Goal: Task Accomplishment & Management: Manage account settings

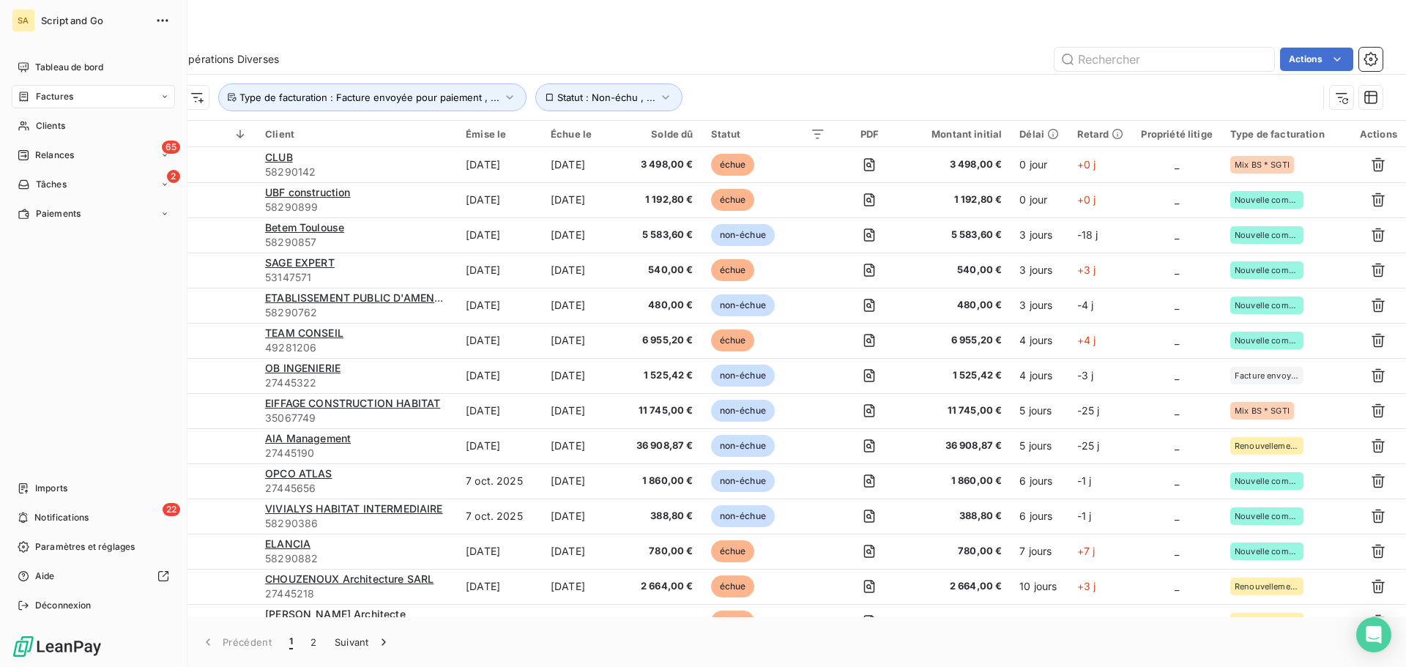
click at [64, 102] on span "Factures" at bounding box center [54, 96] width 37 height 13
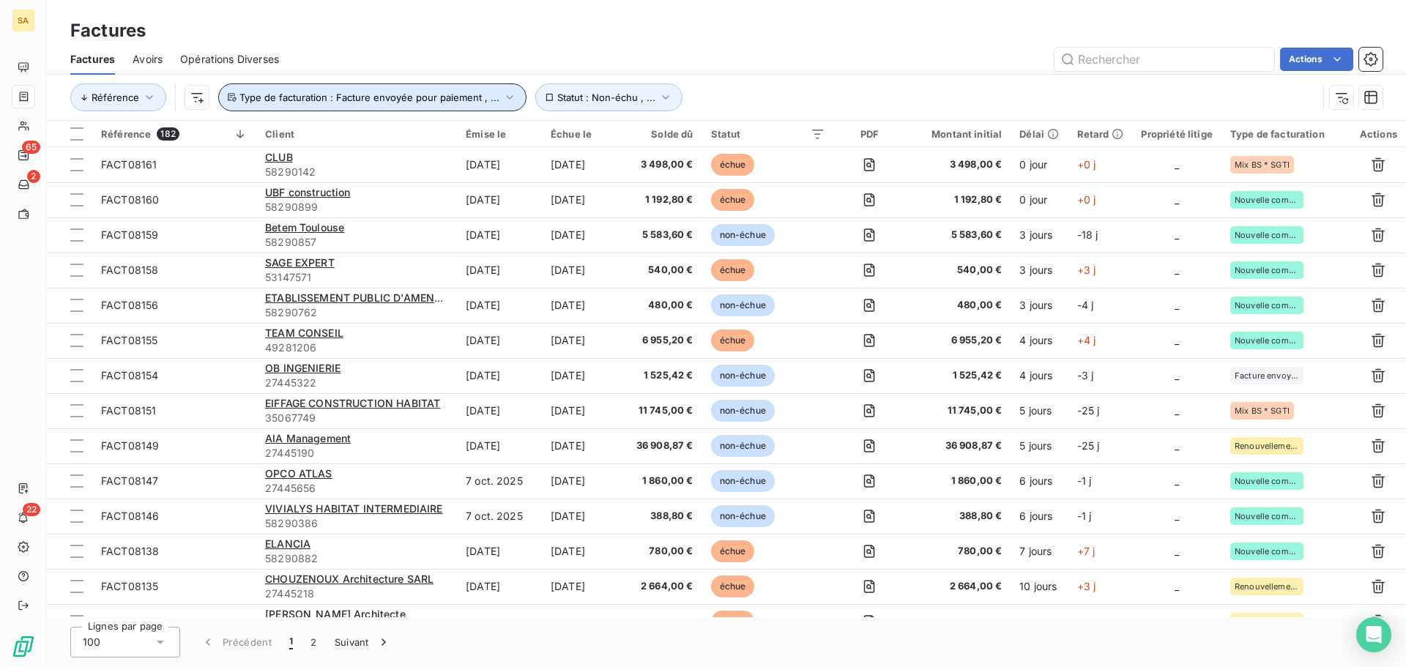
click at [281, 98] on span "Type de facturation : Facture envoyée pour paiement , ..." at bounding box center [369, 98] width 260 height 12
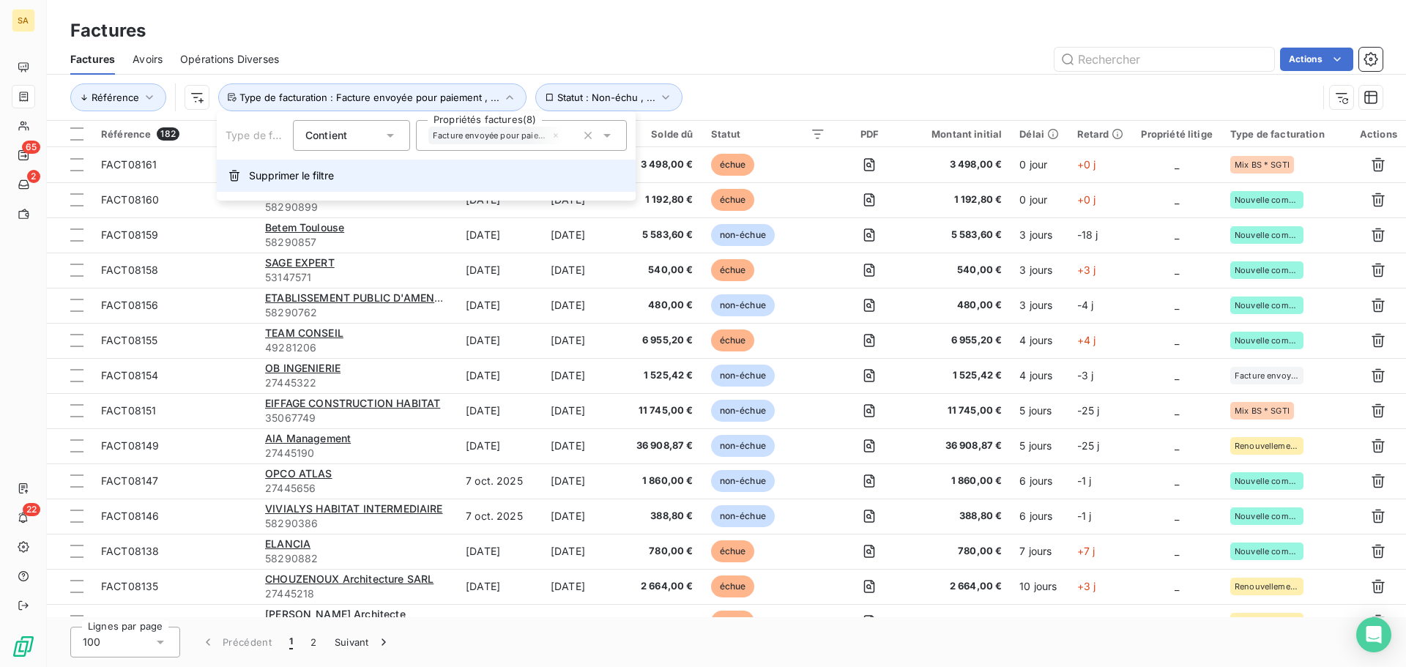
click at [338, 179] on button "Supprimer le filtre" at bounding box center [426, 176] width 419 height 32
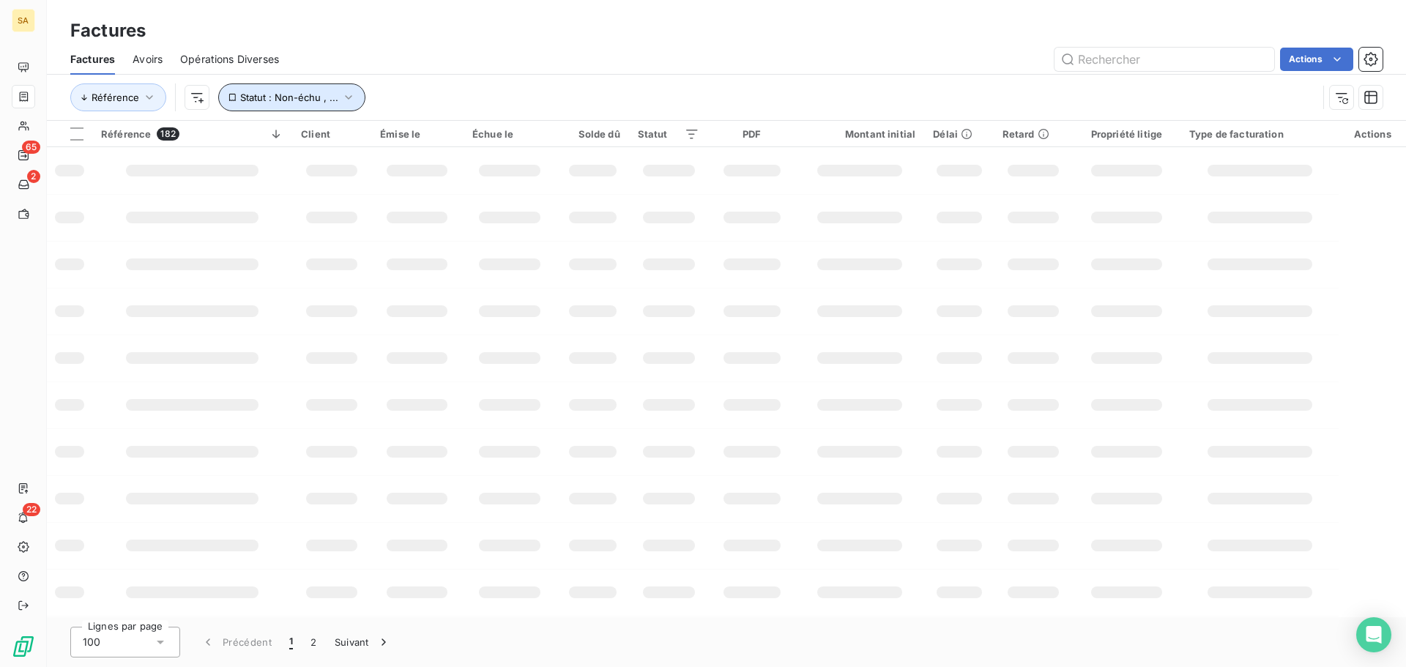
click at [329, 97] on span "Statut : Non-échu , ..." at bounding box center [289, 98] width 98 height 12
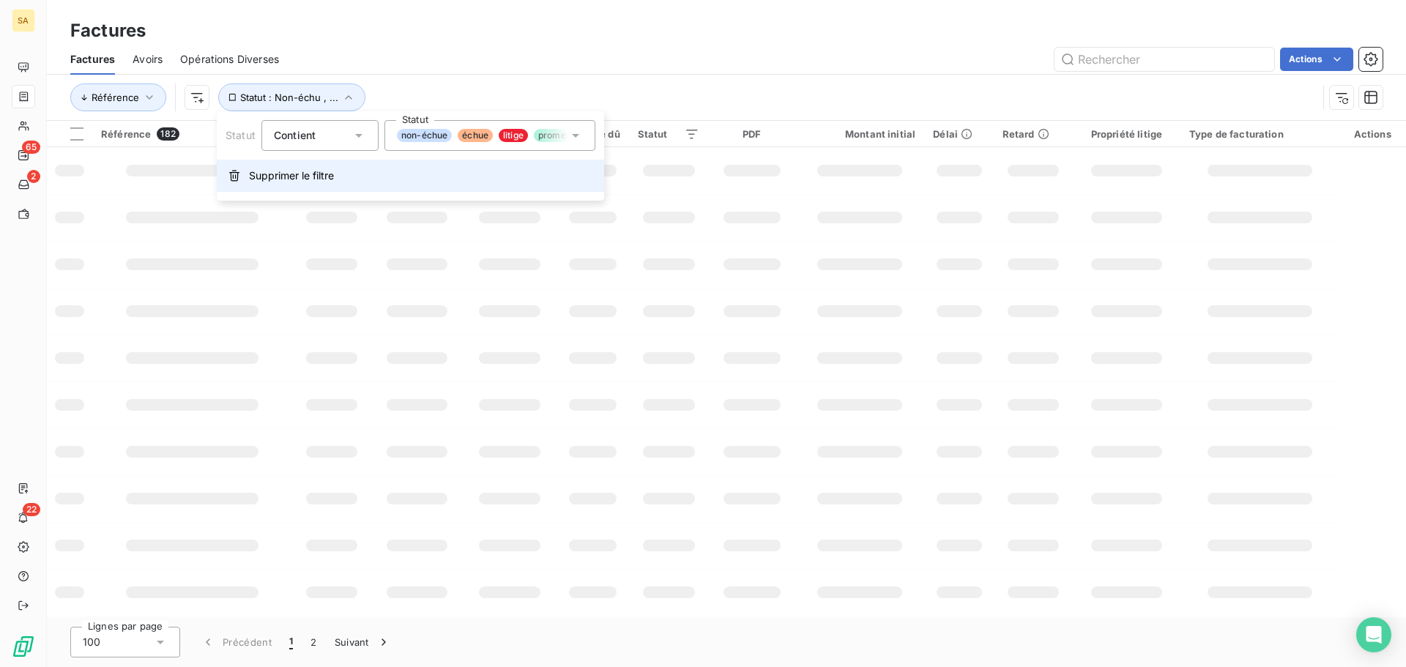
click at [315, 180] on span "Supprimer le filtre" at bounding box center [291, 175] width 85 height 15
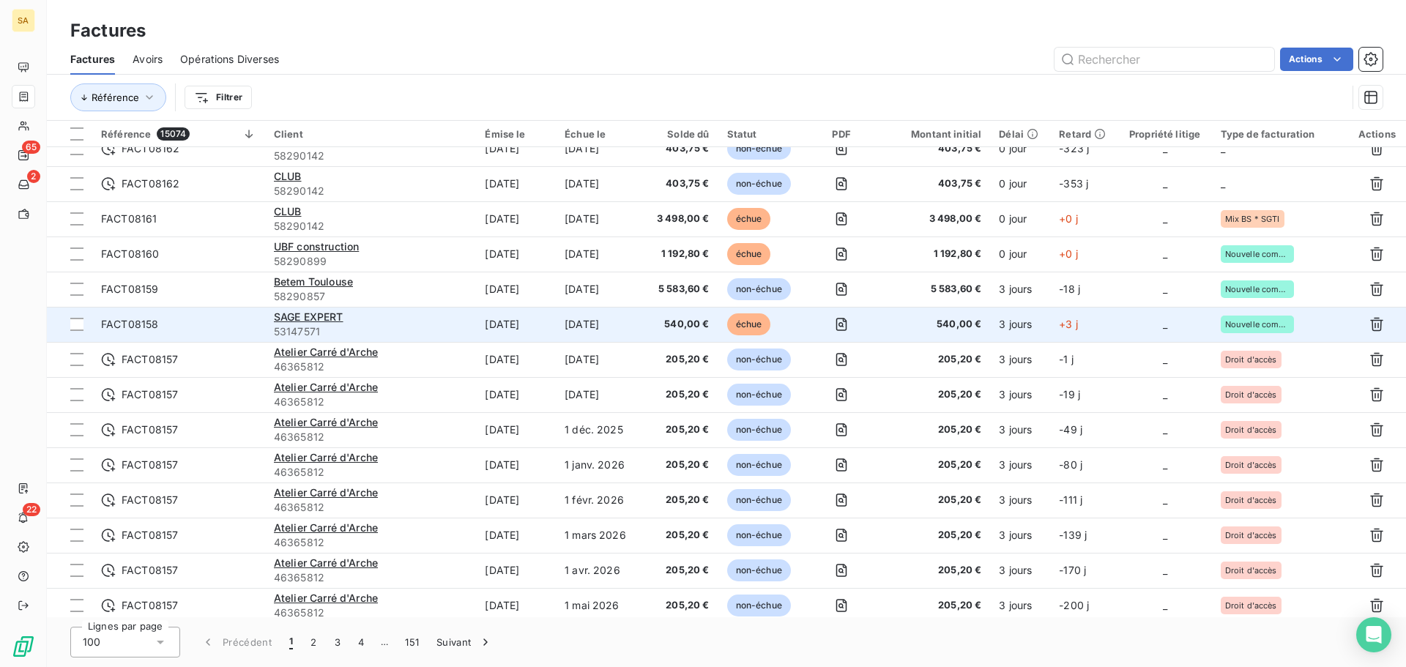
scroll to position [439, 0]
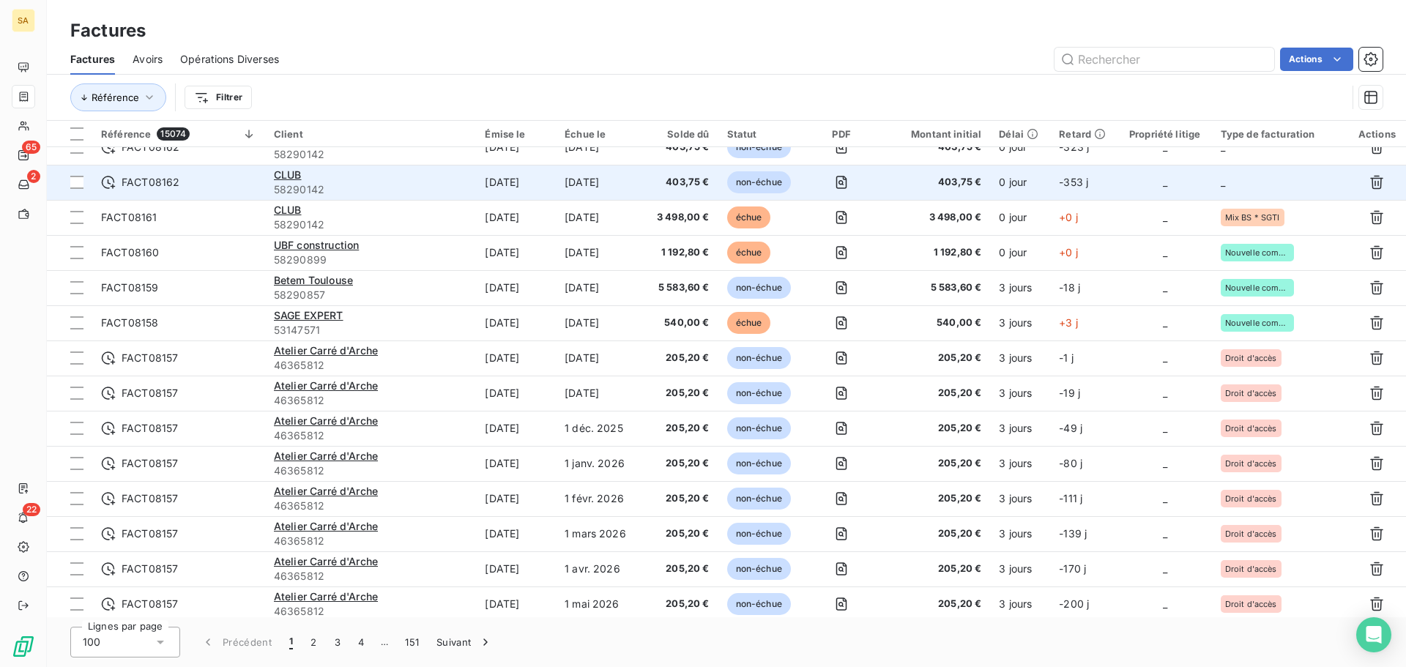
click at [1266, 173] on td "_" at bounding box center [1280, 182] width 136 height 35
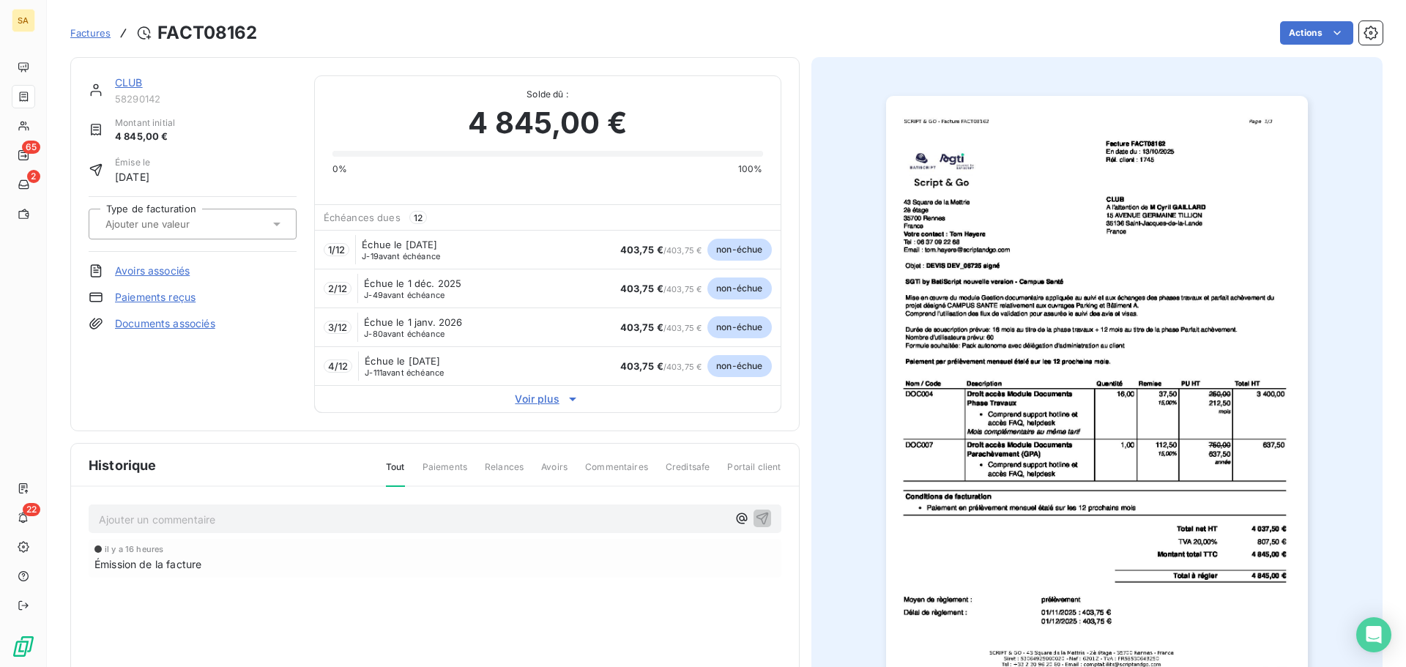
click at [248, 218] on div at bounding box center [185, 223] width 168 height 19
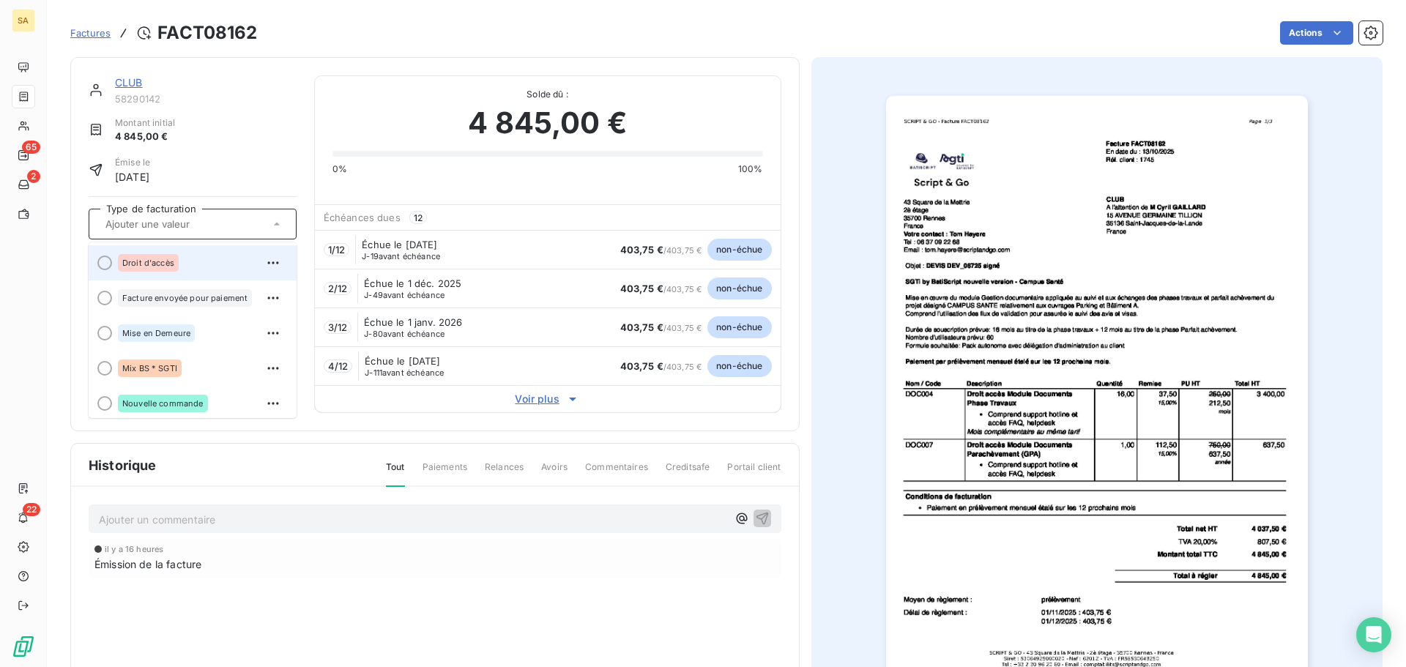
click at [218, 256] on div "Droit d'accès" at bounding box center [201, 262] width 167 height 23
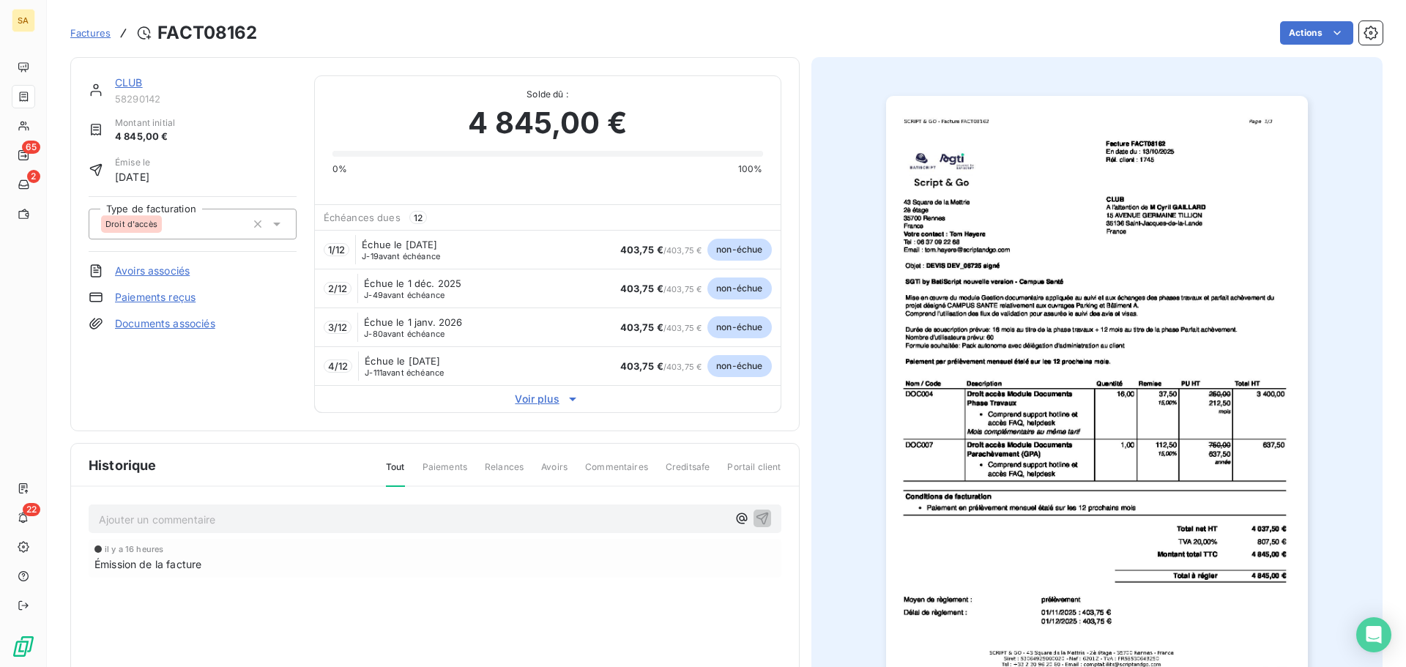
click at [215, 220] on div "Droit d'accès" at bounding box center [173, 223] width 145 height 23
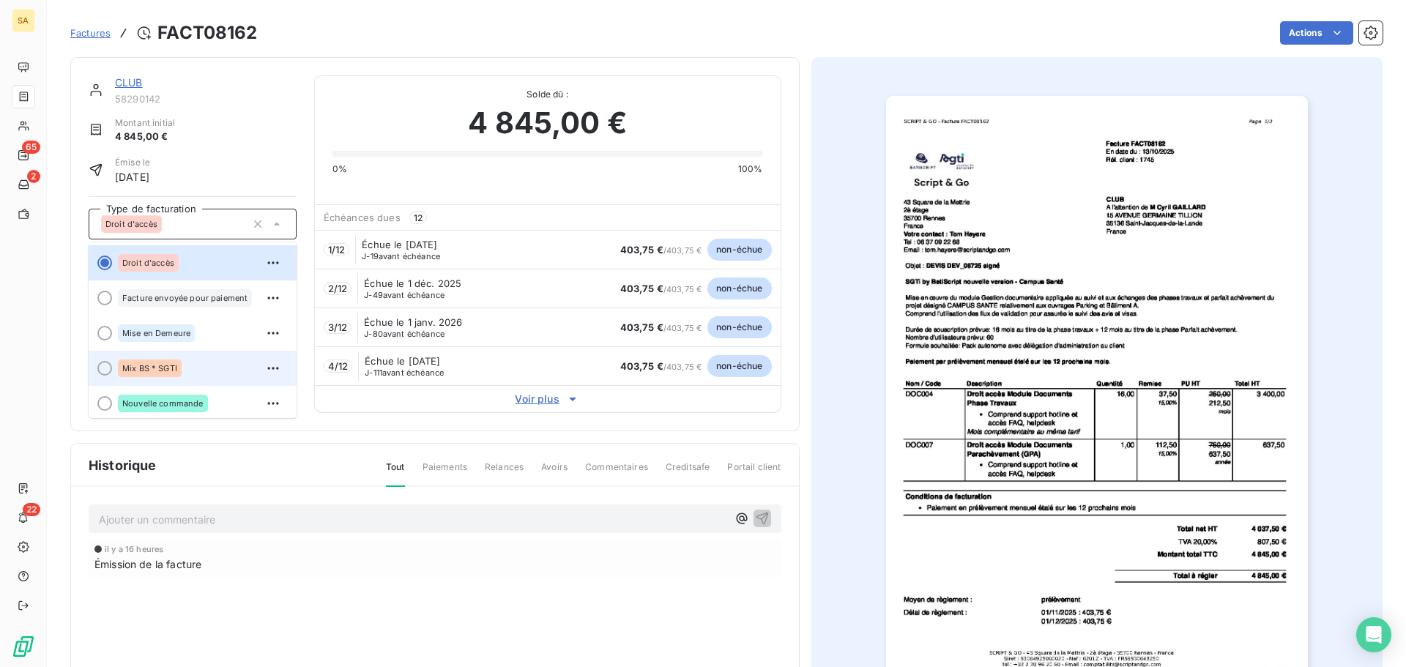
click at [105, 370] on div at bounding box center [104, 368] width 15 height 15
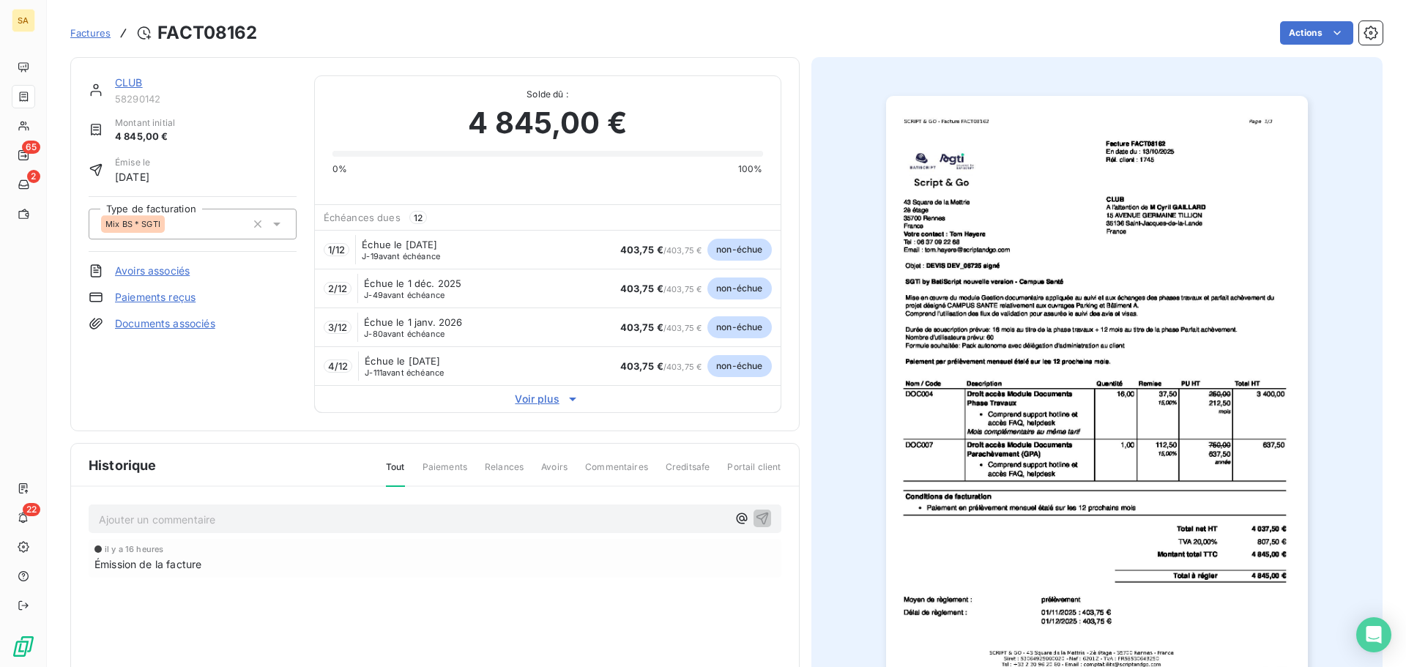
click at [148, 223] on span "Mix BS * SGTI" at bounding box center [132, 224] width 55 height 9
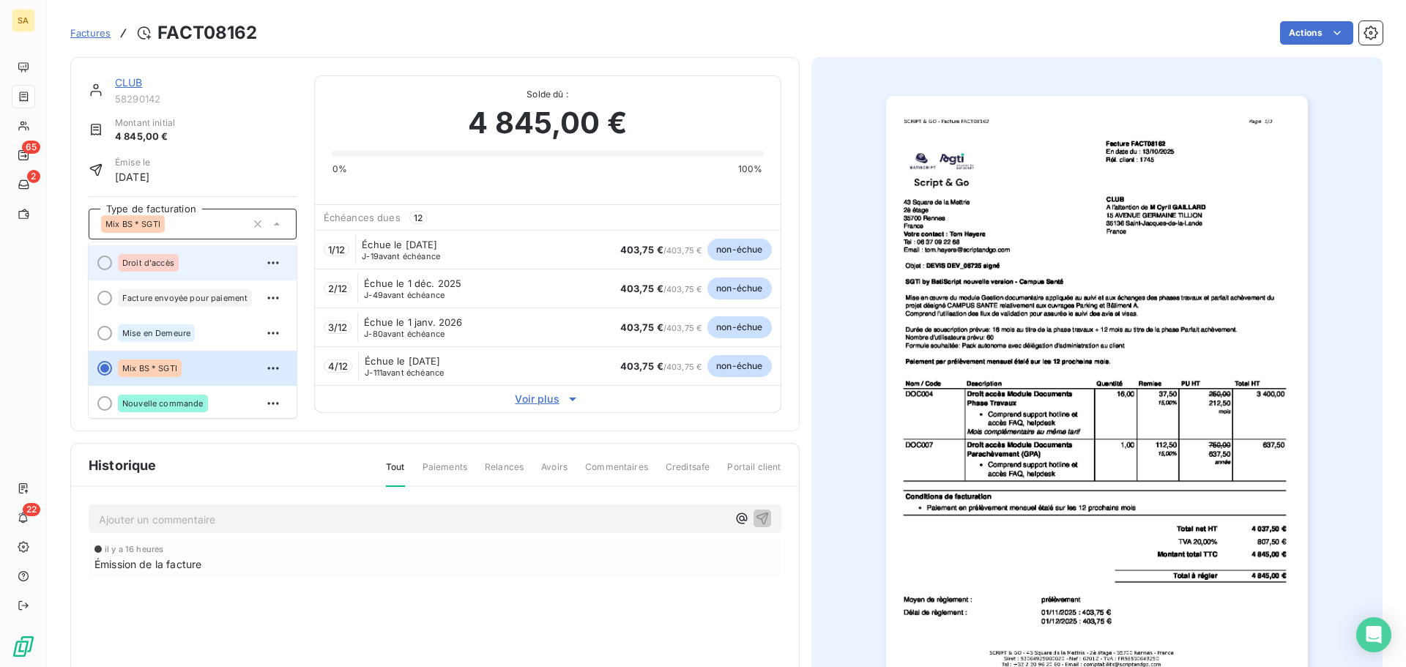
click at [101, 259] on div at bounding box center [104, 262] width 15 height 15
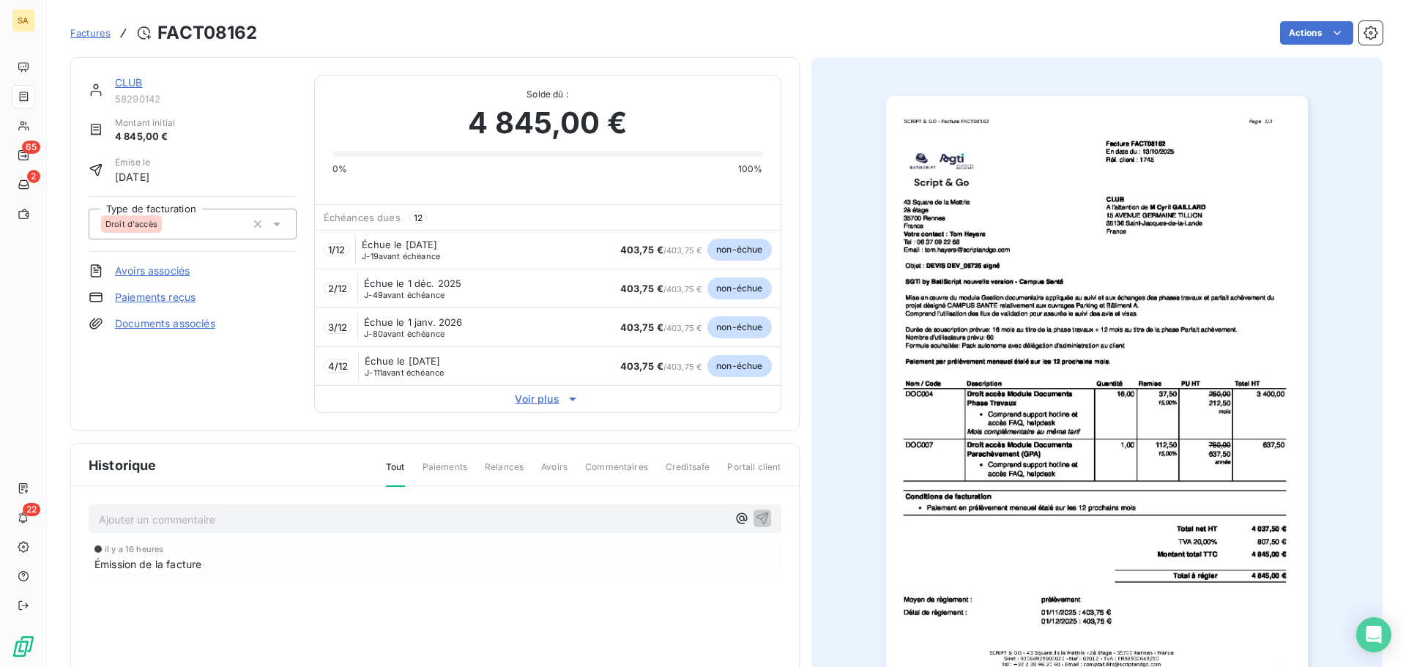
click at [196, 220] on div "Droit d'accès" at bounding box center [173, 223] width 145 height 23
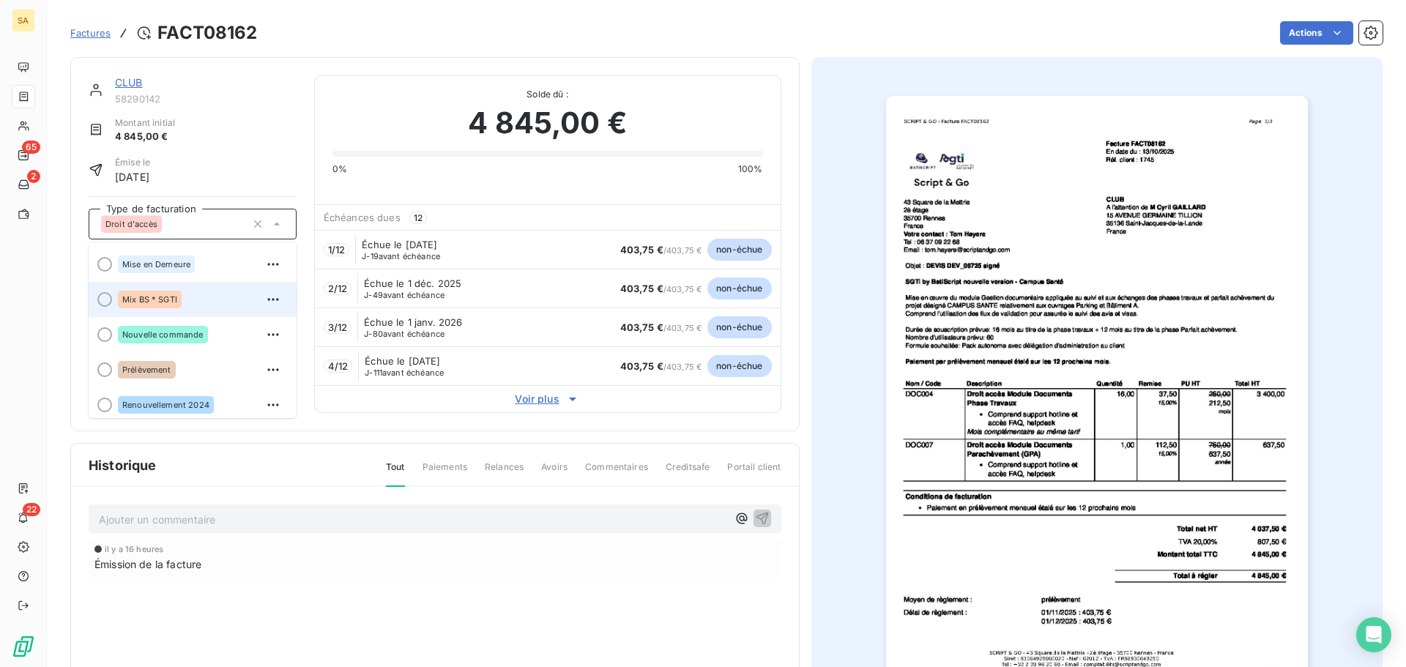
scroll to position [182, 0]
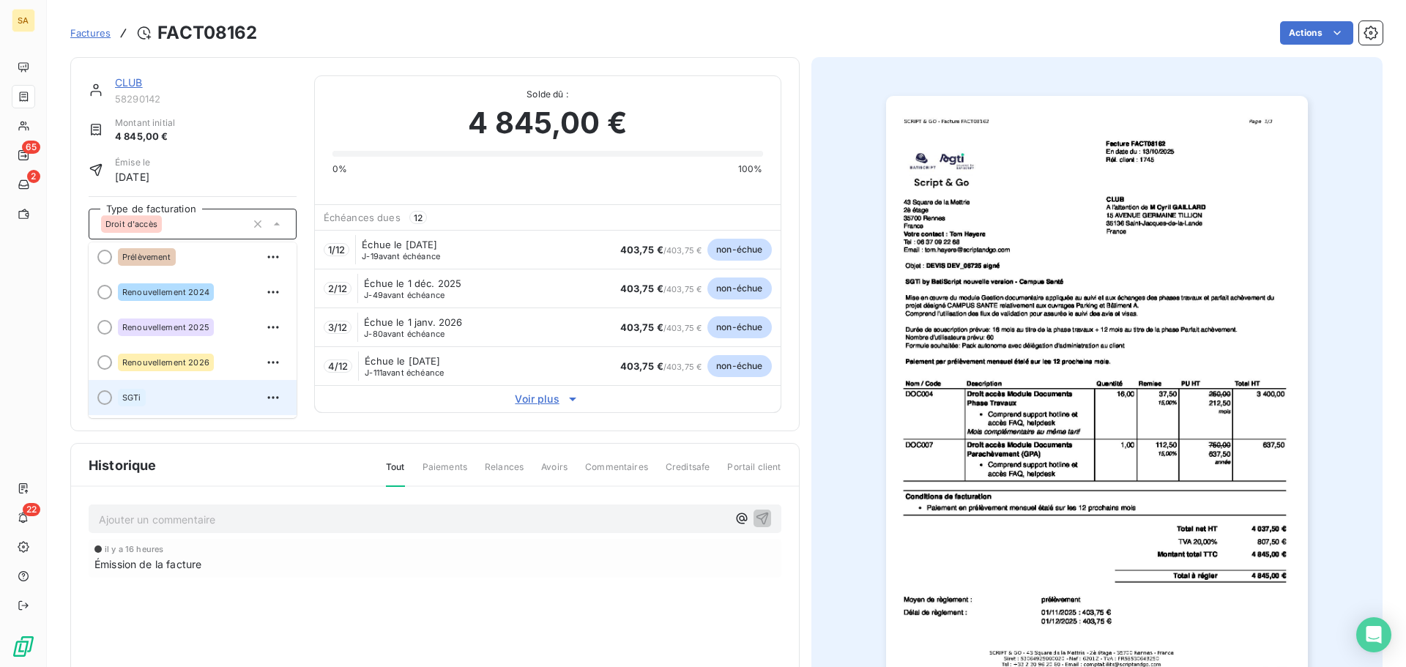
click at [107, 402] on div at bounding box center [104, 397] width 15 height 15
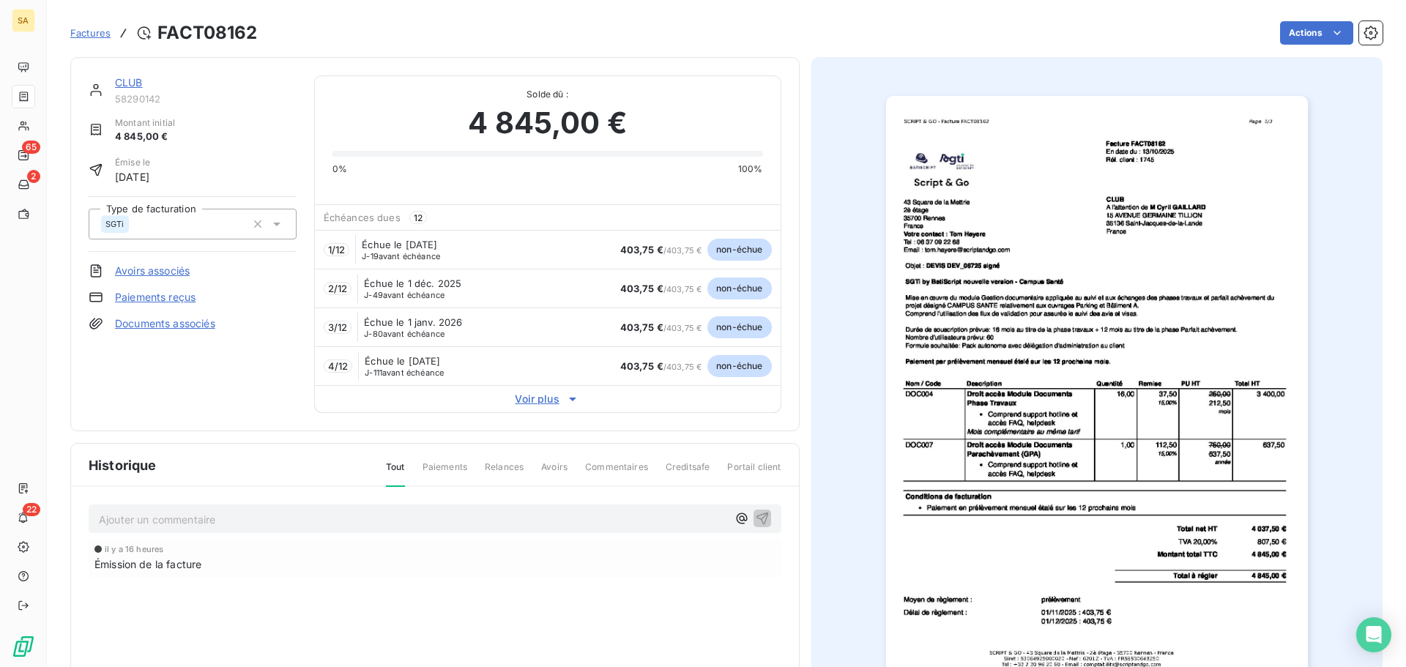
click at [188, 226] on div "SGTi" at bounding box center [173, 223] width 145 height 23
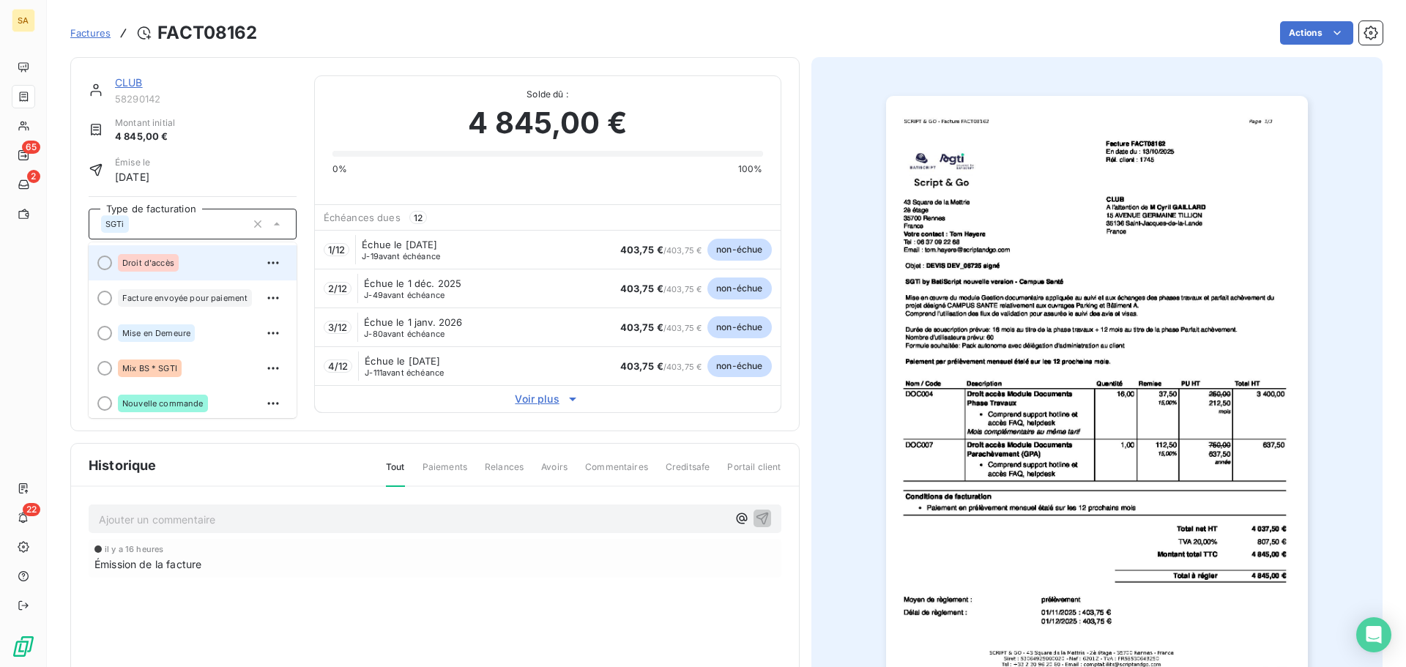
click at [102, 264] on div at bounding box center [104, 262] width 15 height 15
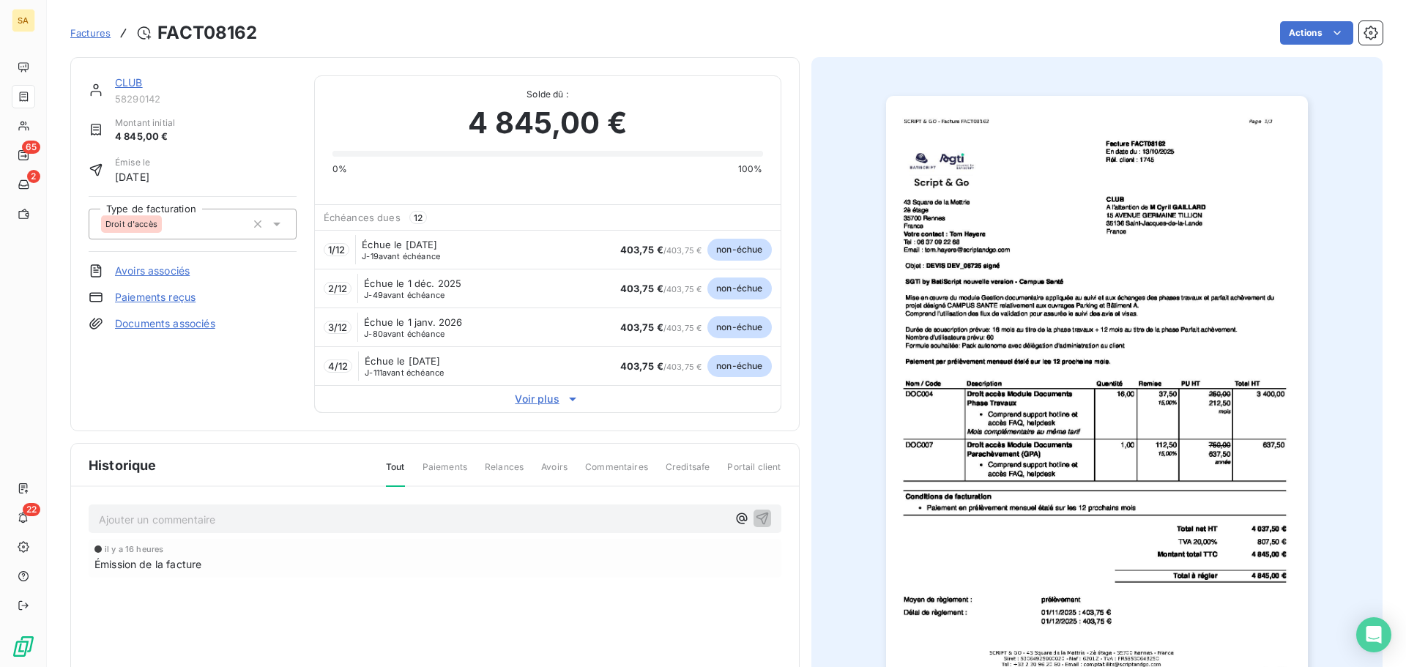
click at [91, 29] on span "Factures" at bounding box center [90, 33] width 40 height 12
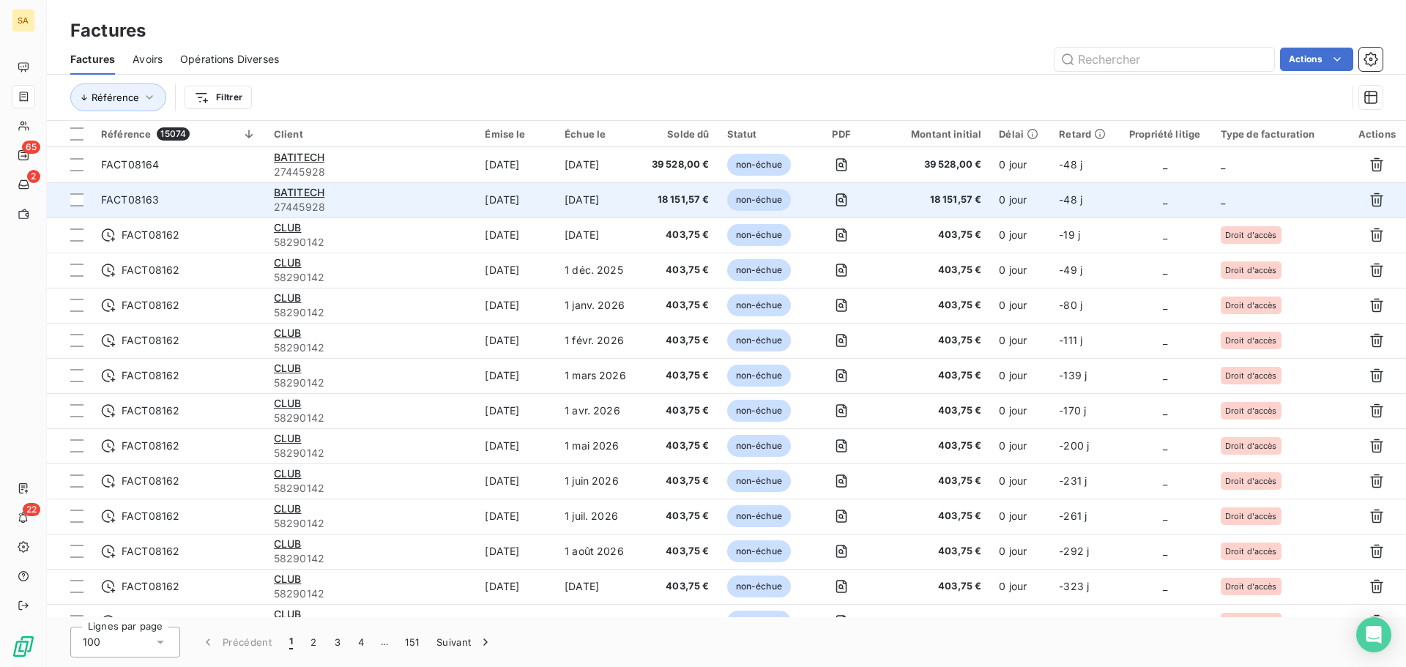
click at [1242, 196] on td "_" at bounding box center [1280, 199] width 136 height 35
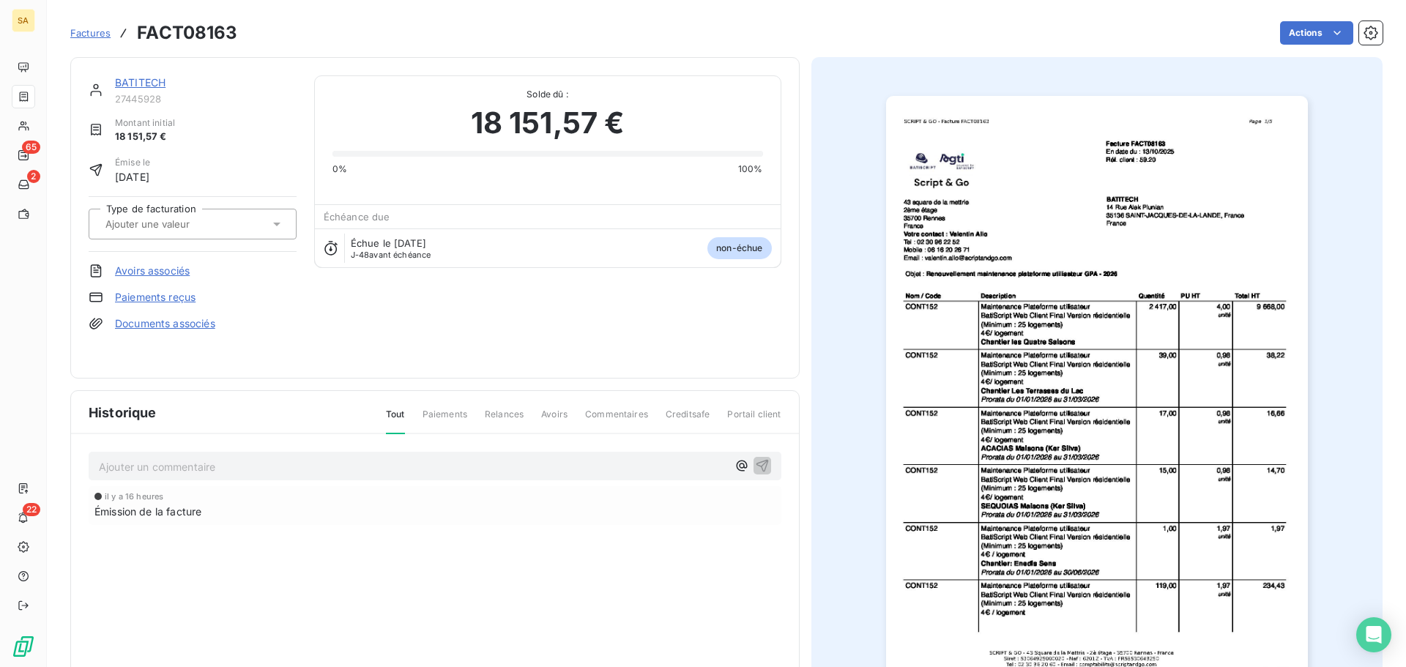
click at [190, 225] on input "text" at bounding box center [177, 223] width 147 height 13
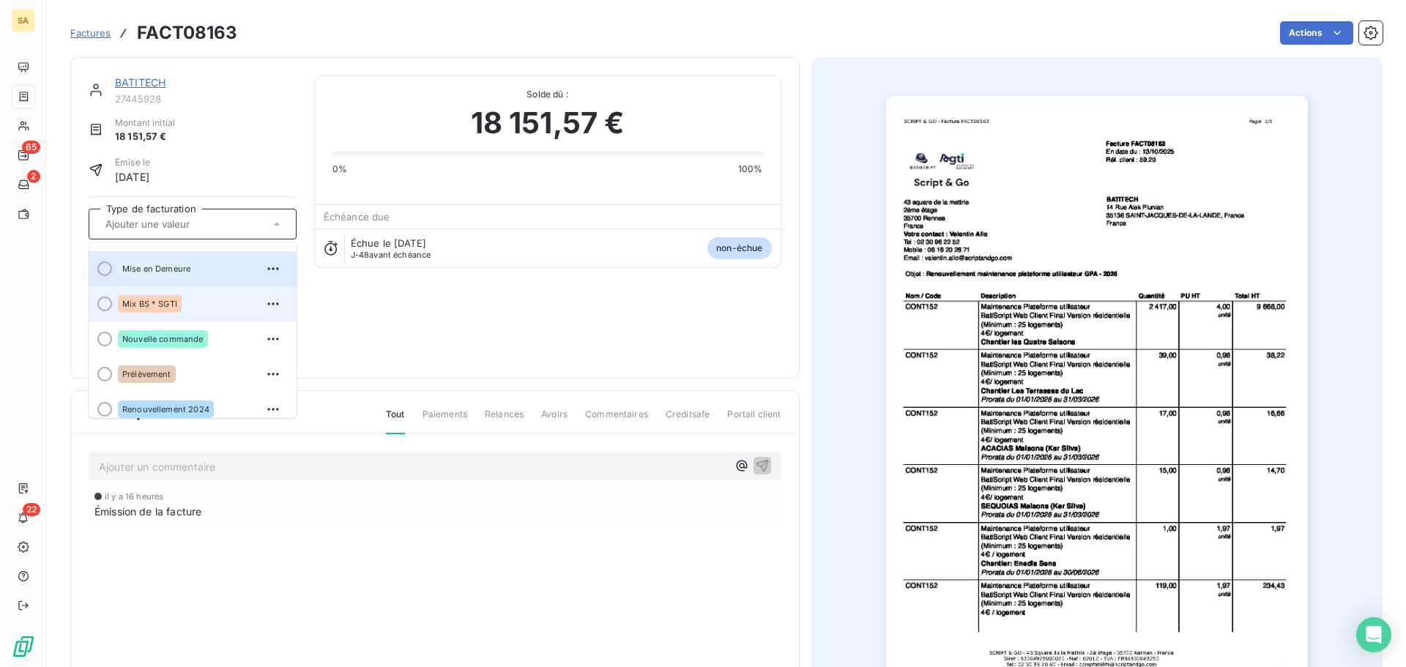
scroll to position [146, 0]
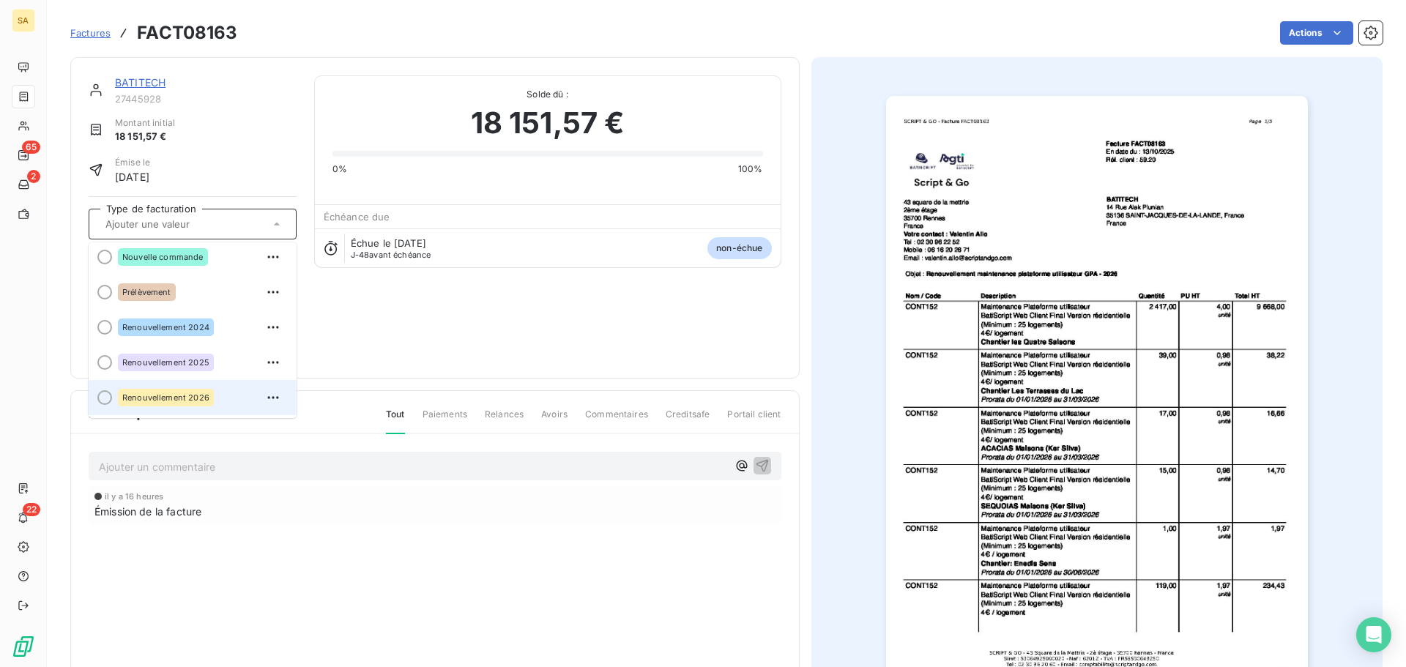
click at [105, 400] on div at bounding box center [104, 397] width 15 height 15
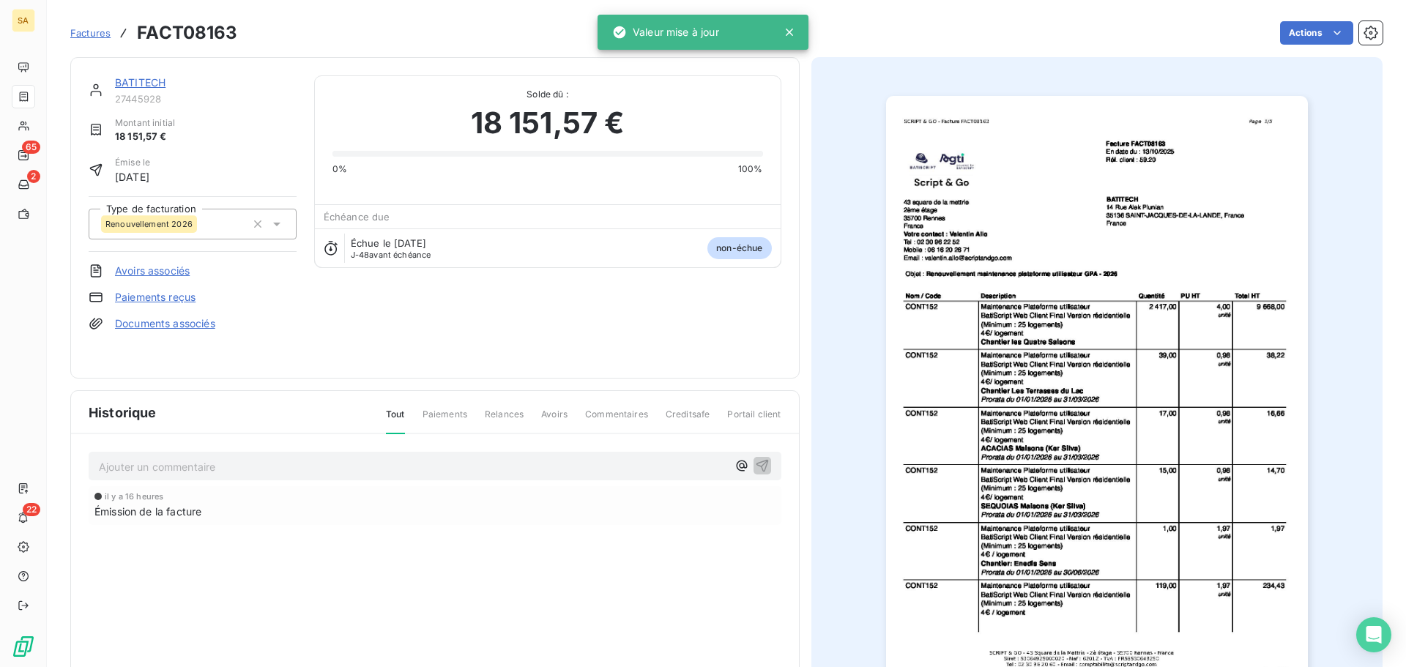
click at [105, 32] on span "Factures" at bounding box center [90, 33] width 40 height 12
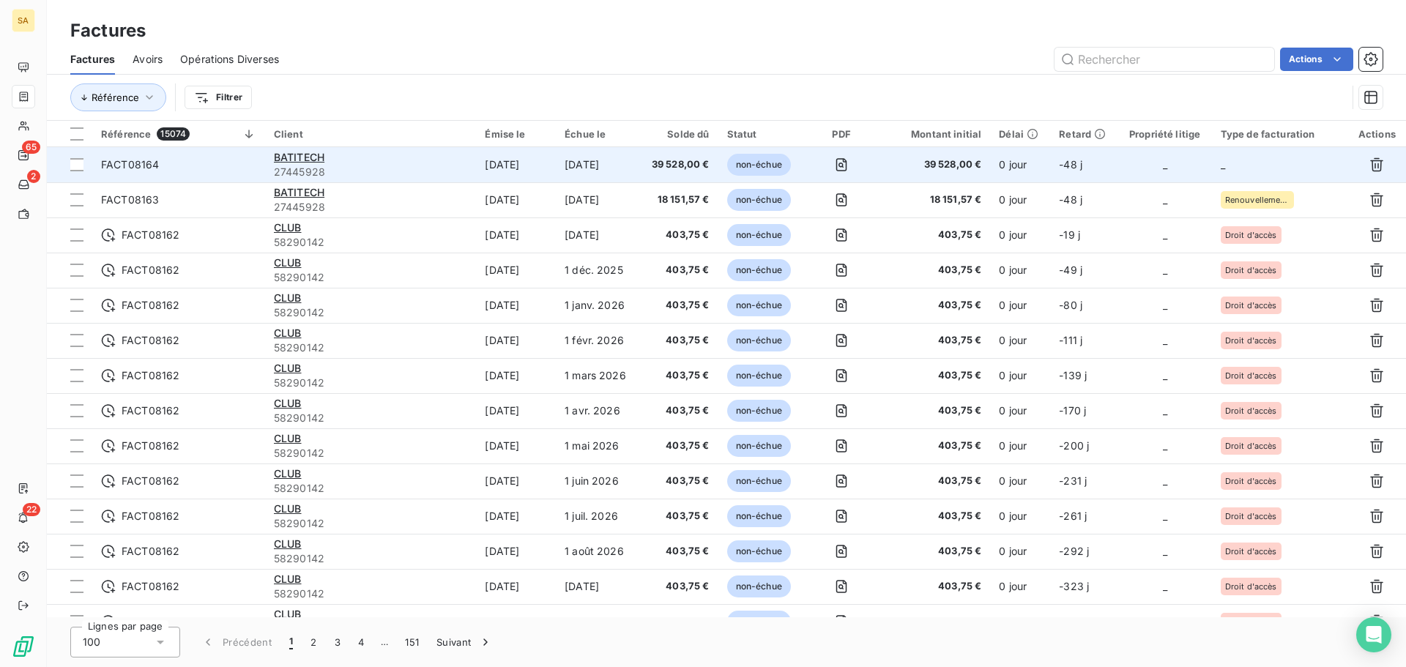
click at [1256, 161] on td "_" at bounding box center [1280, 164] width 136 height 35
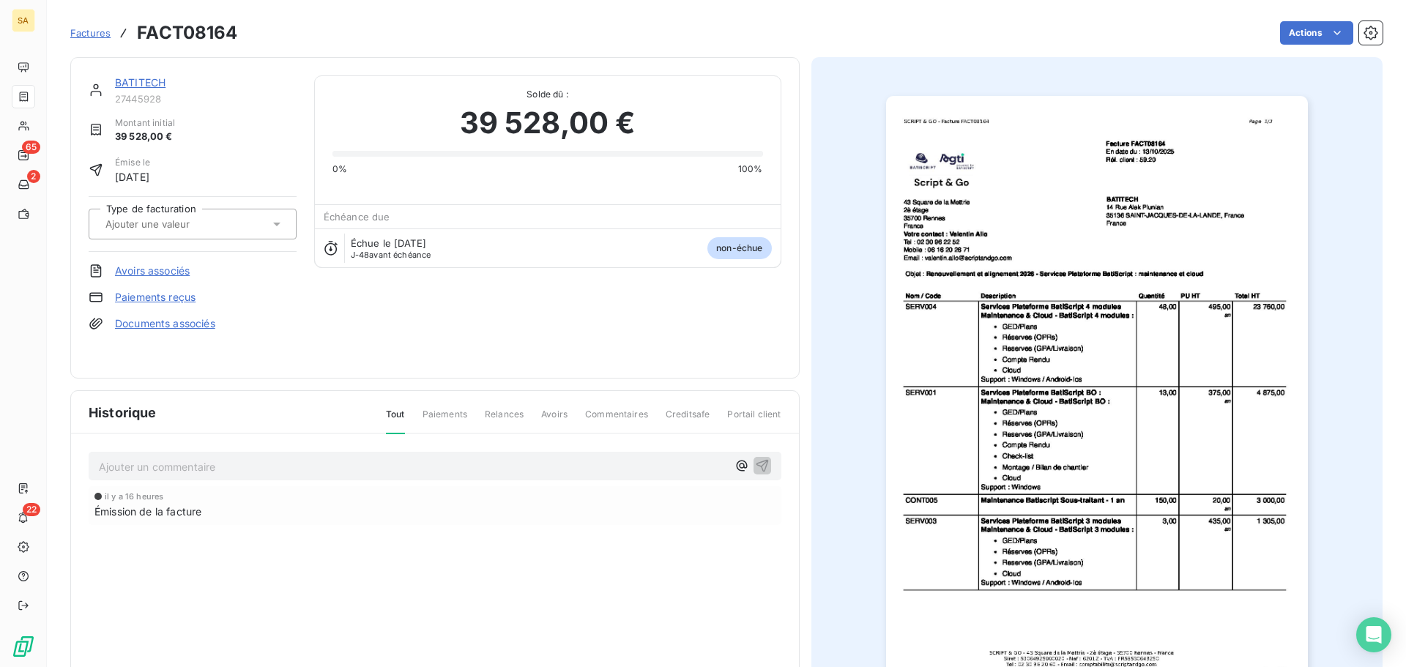
click at [226, 228] on div at bounding box center [185, 223] width 168 height 19
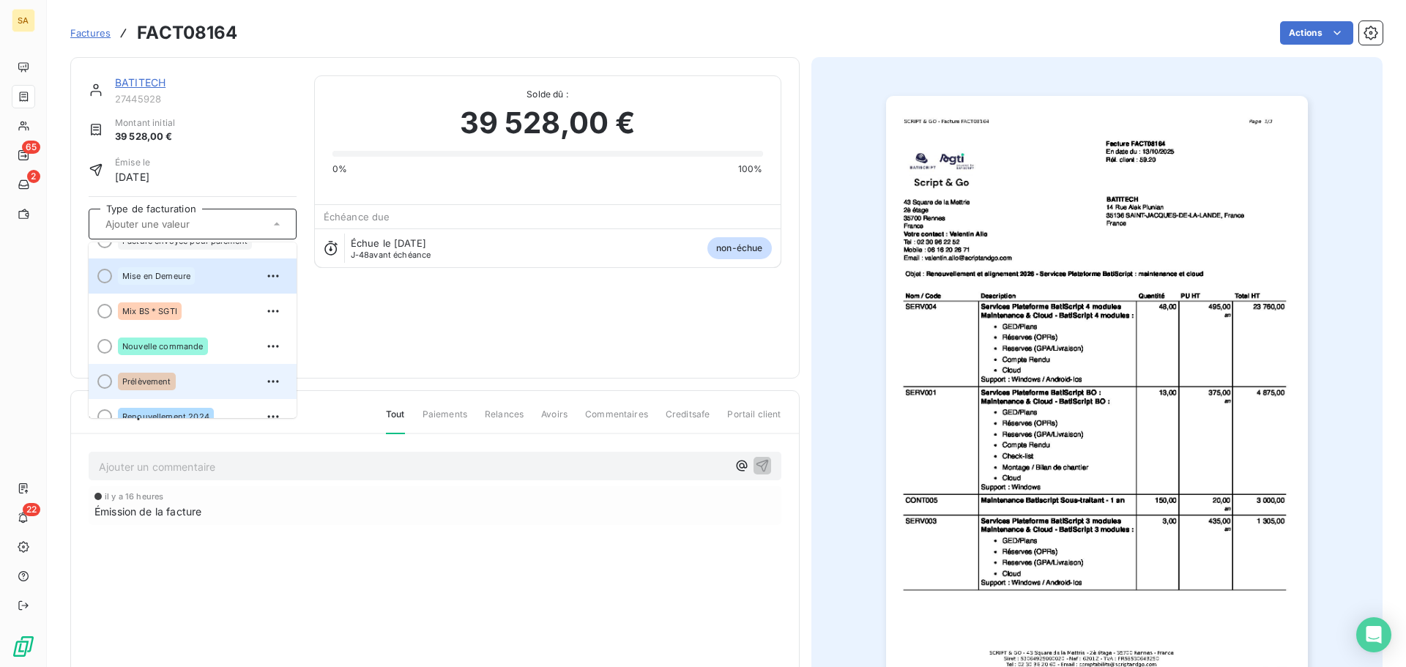
scroll to position [146, 0]
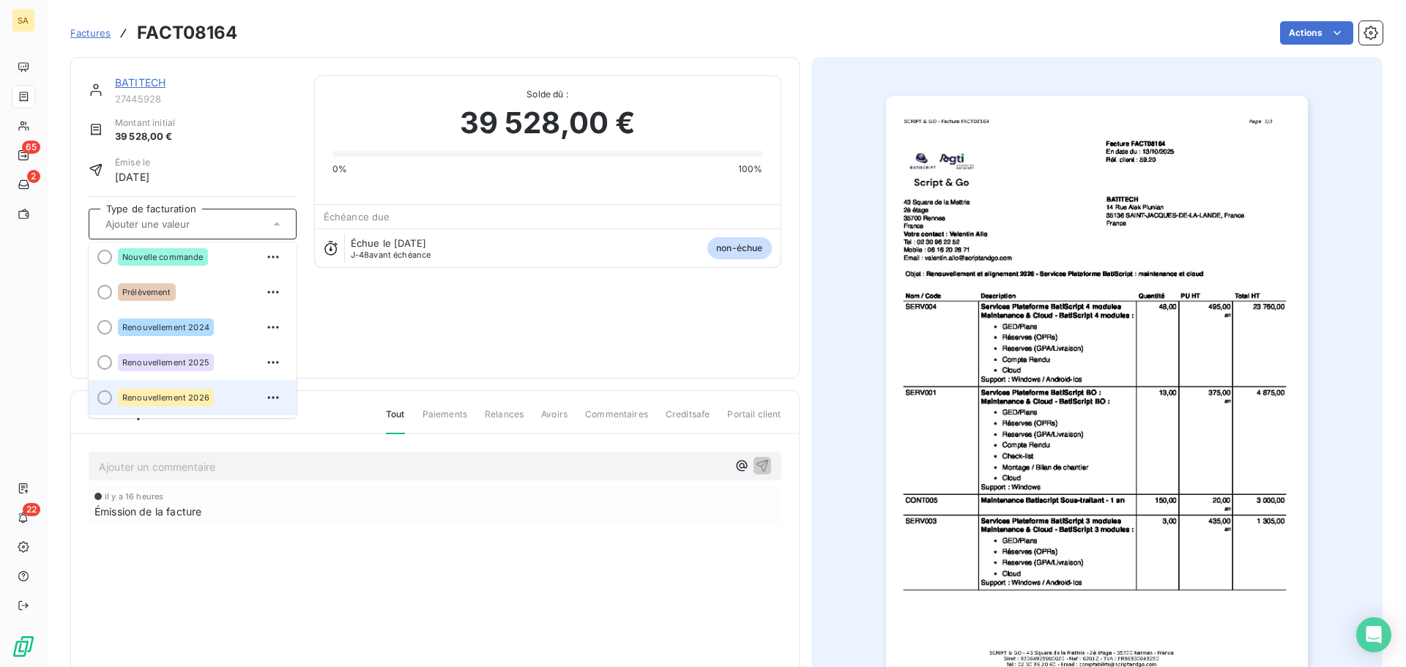
click at [101, 395] on div at bounding box center [104, 397] width 15 height 15
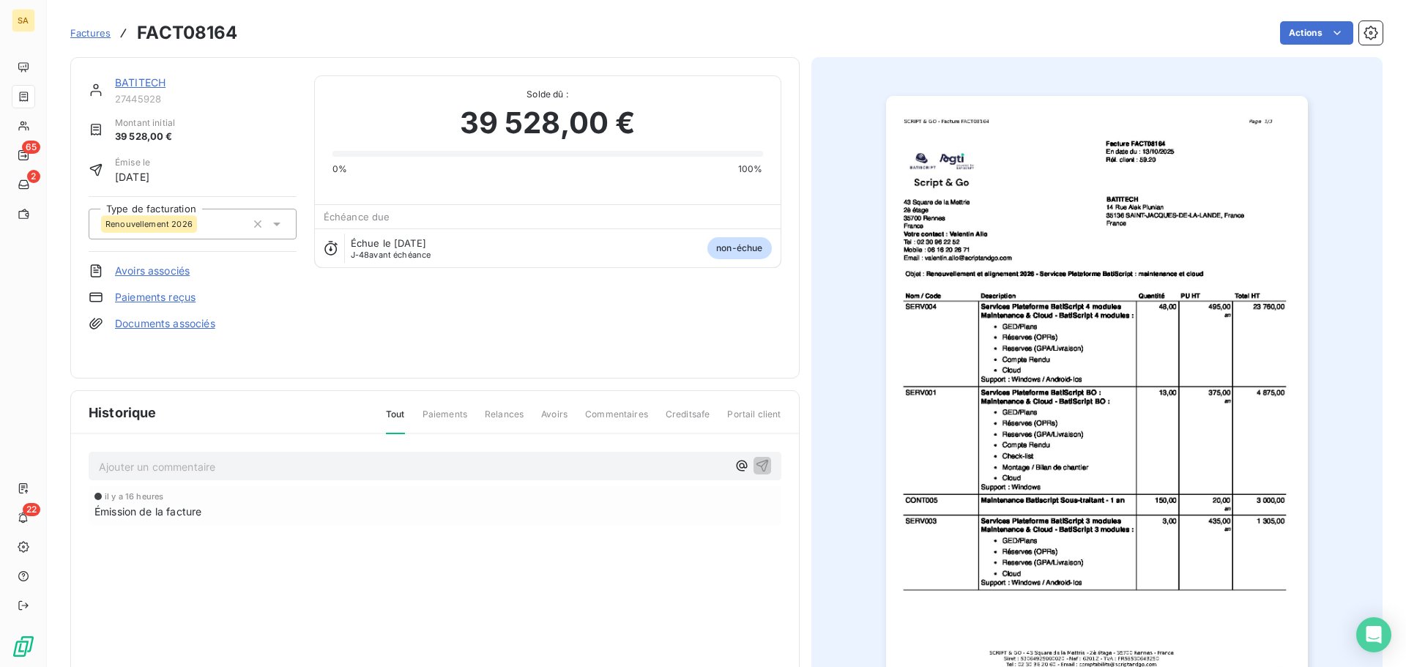
click at [346, 20] on div "Factures FACT08164 Actions" at bounding box center [726, 33] width 1312 height 31
click at [293, 27] on div "Actions" at bounding box center [818, 32] width 1127 height 23
click at [92, 31] on span "Factures" at bounding box center [90, 33] width 40 height 12
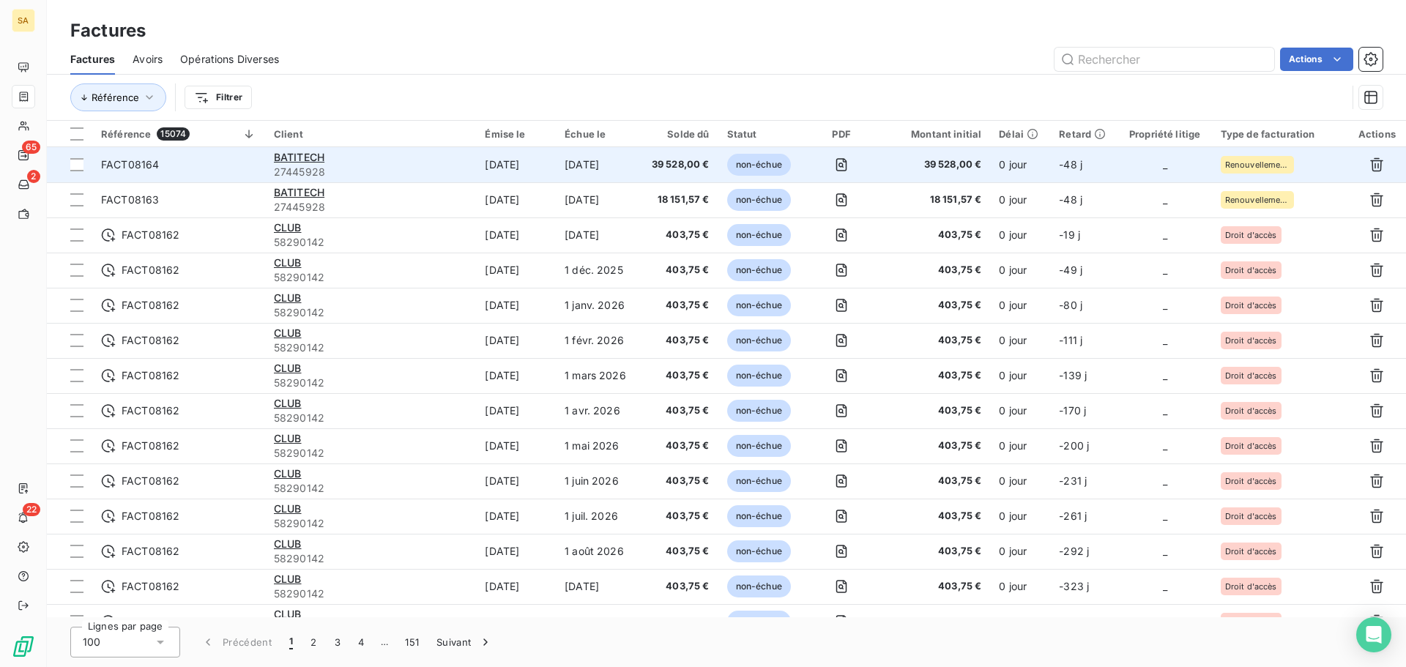
click at [1270, 157] on div "Renouvellement 2026" at bounding box center [1256, 165] width 73 height 18
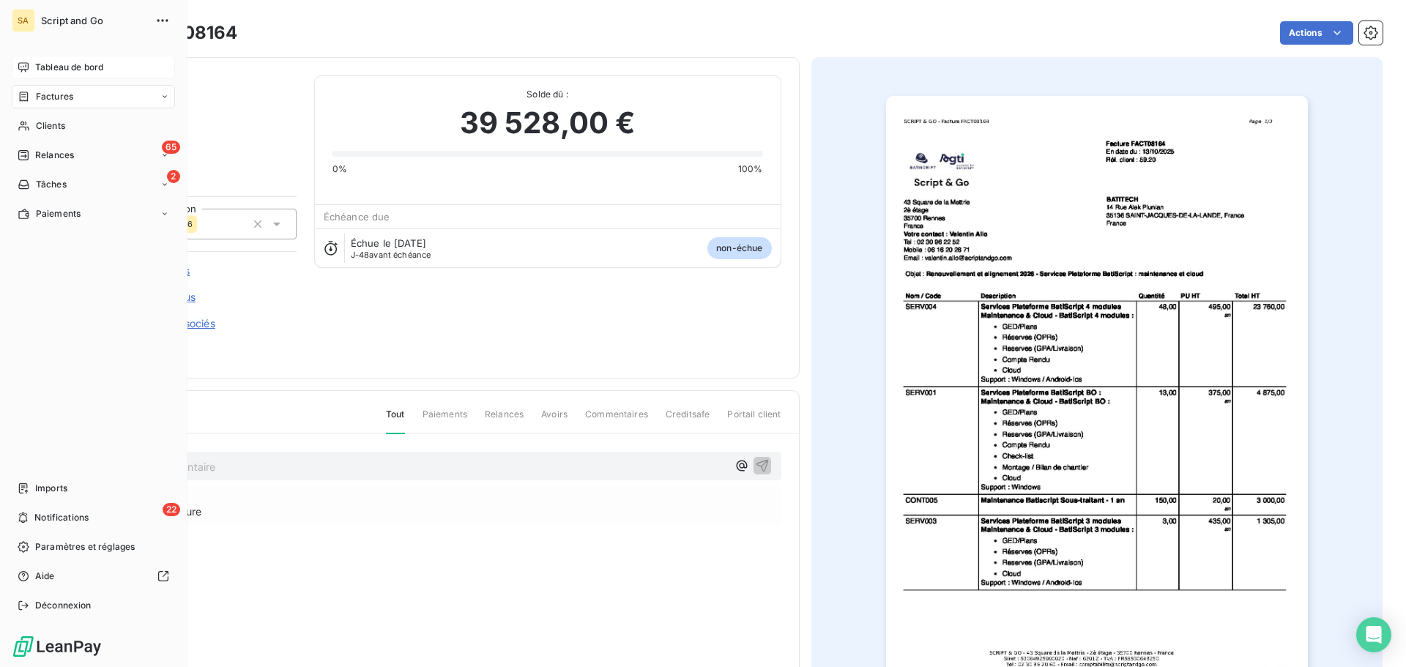
click at [42, 62] on span "Tableau de bord" at bounding box center [69, 67] width 68 height 13
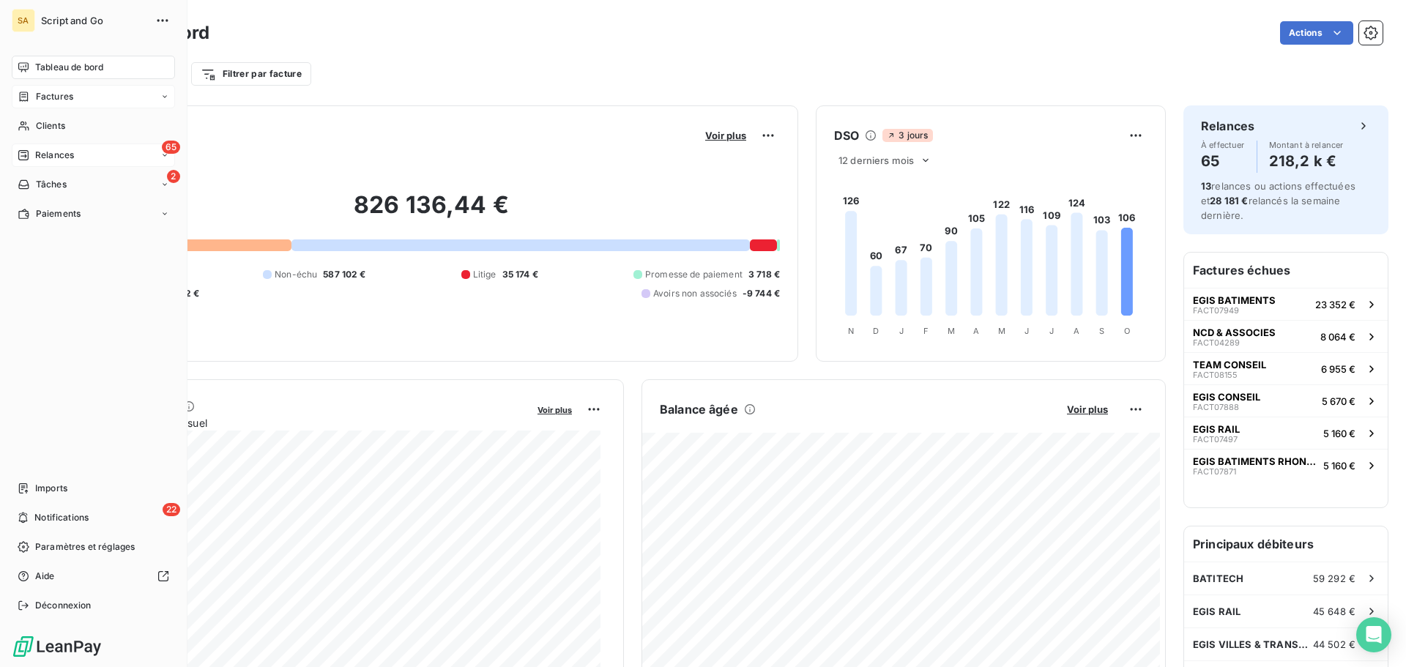
click at [29, 151] on div "Relances" at bounding box center [46, 155] width 56 height 13
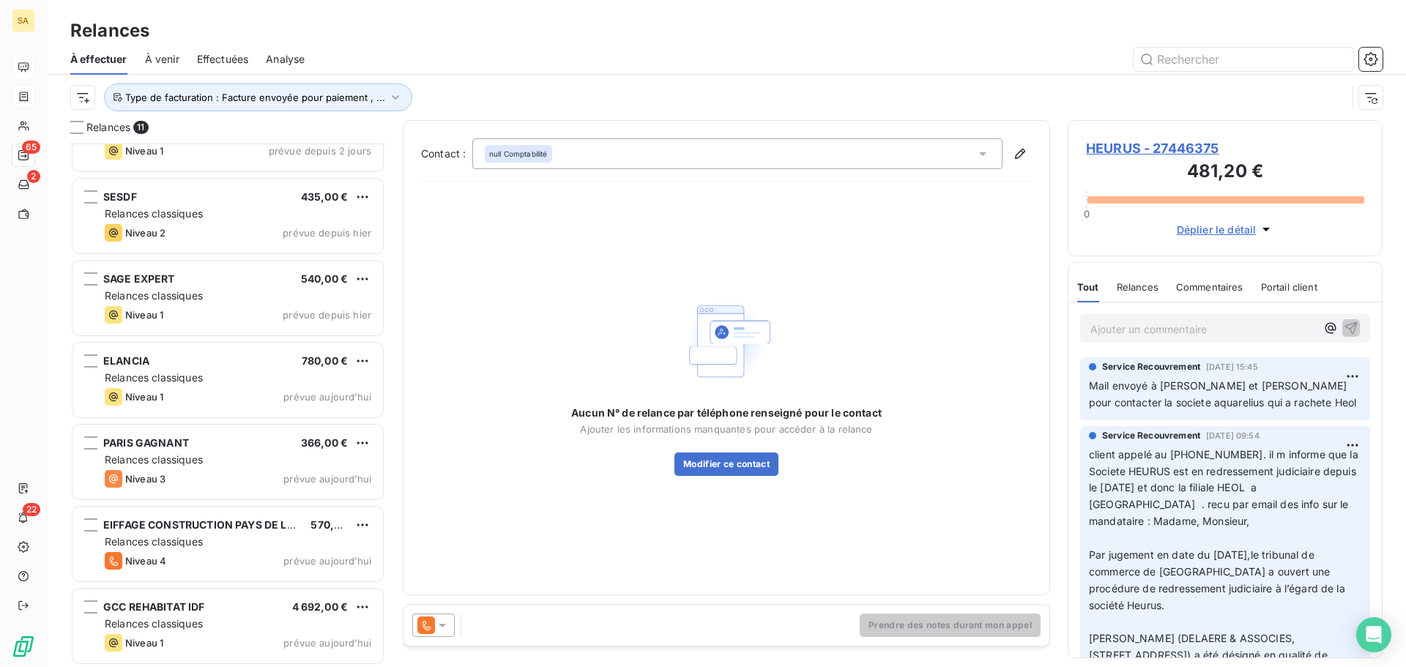
scroll to position [379, 0]
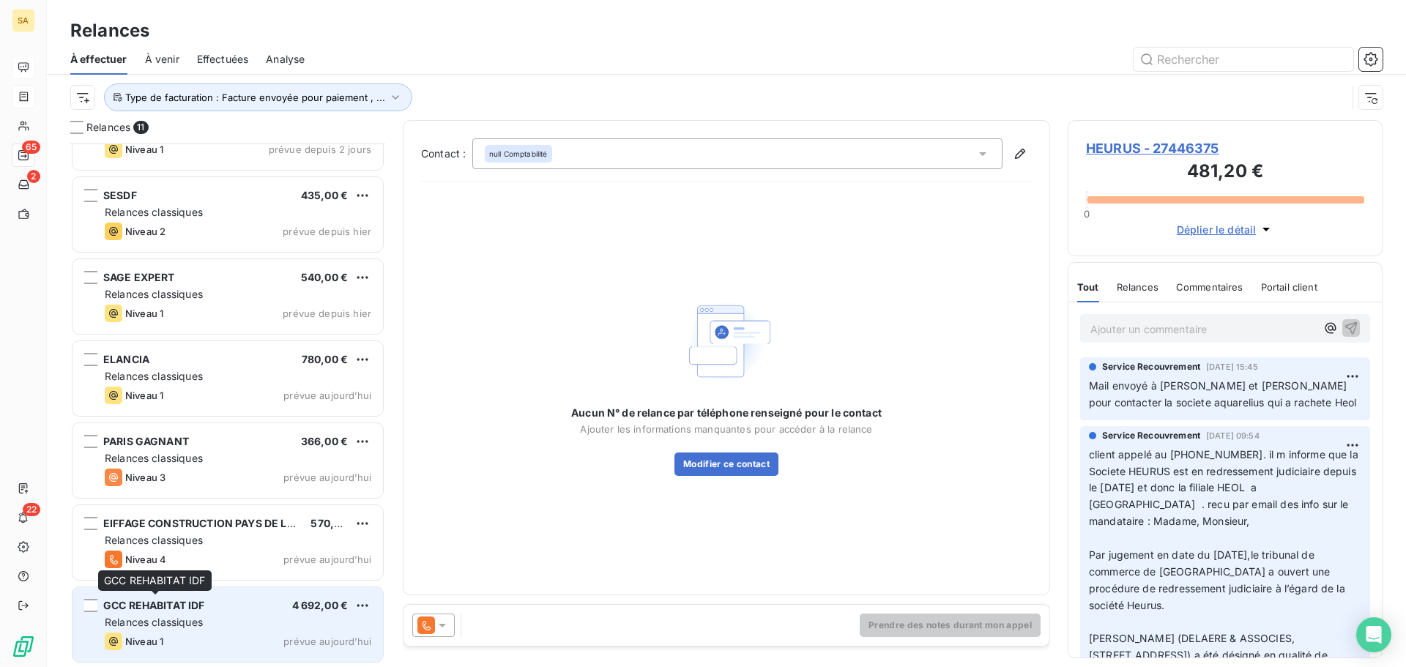
click at [168, 608] on span "GCC REHABITAT IDF" at bounding box center [154, 605] width 102 height 12
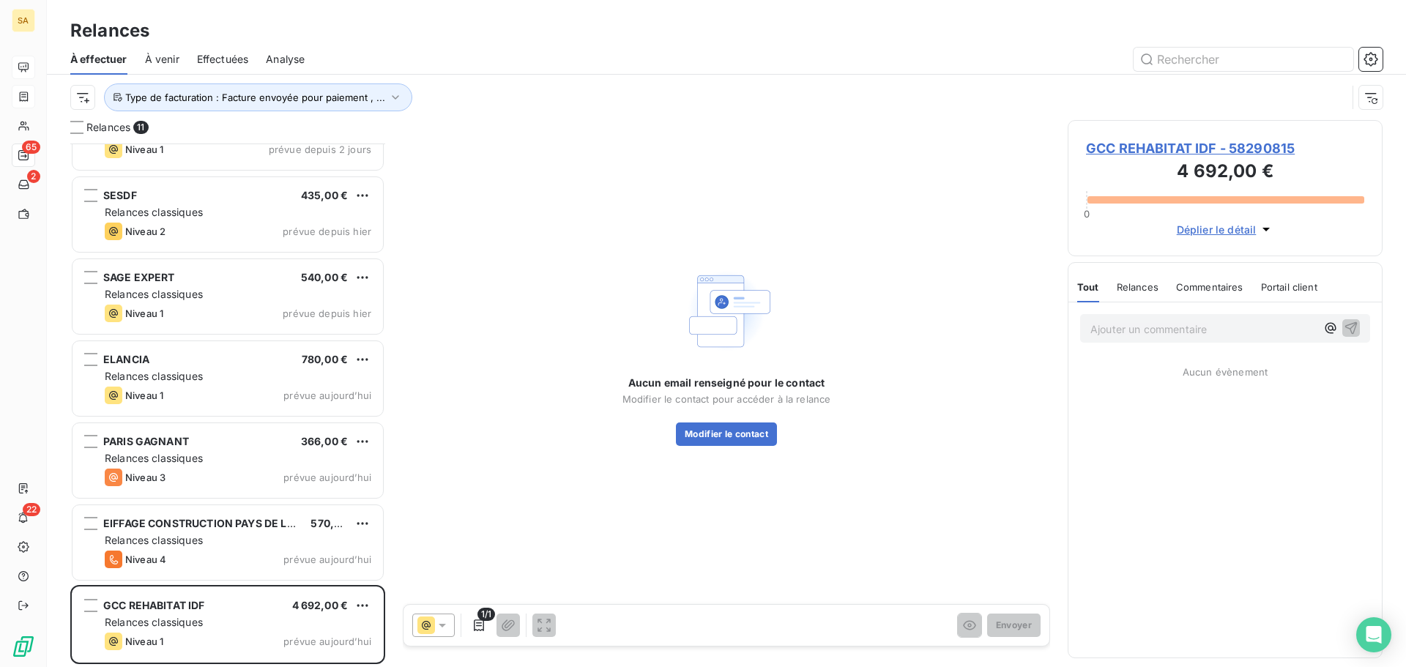
click at [299, 23] on div "Relances" at bounding box center [726, 31] width 1359 height 26
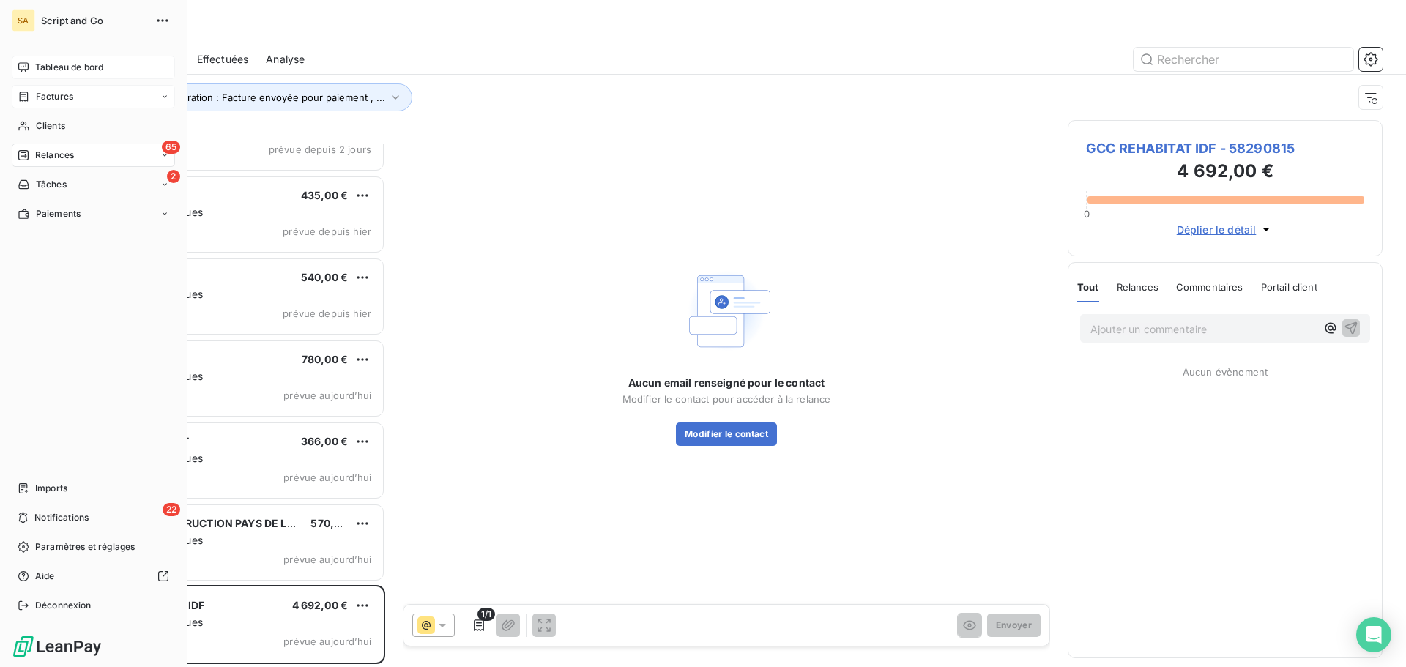
click at [29, 94] on icon at bounding box center [24, 97] width 12 height 12
